Goal: Task Accomplishment & Management: Complete application form

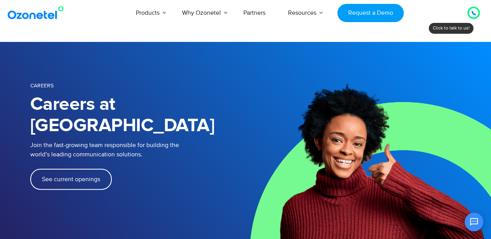
click at [90, 176] on span "See current openings" at bounding box center [71, 179] width 58 height 6
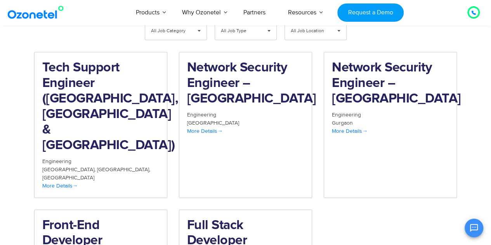
scroll to position [831, 0]
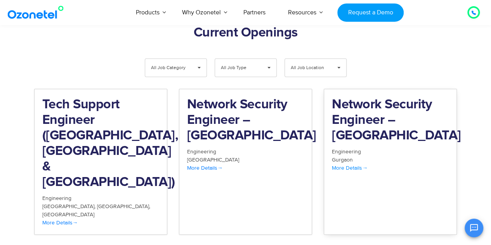
click at [334, 164] on div "More Details" at bounding box center [390, 168] width 117 height 8
